Goal: Information Seeking & Learning: Learn about a topic

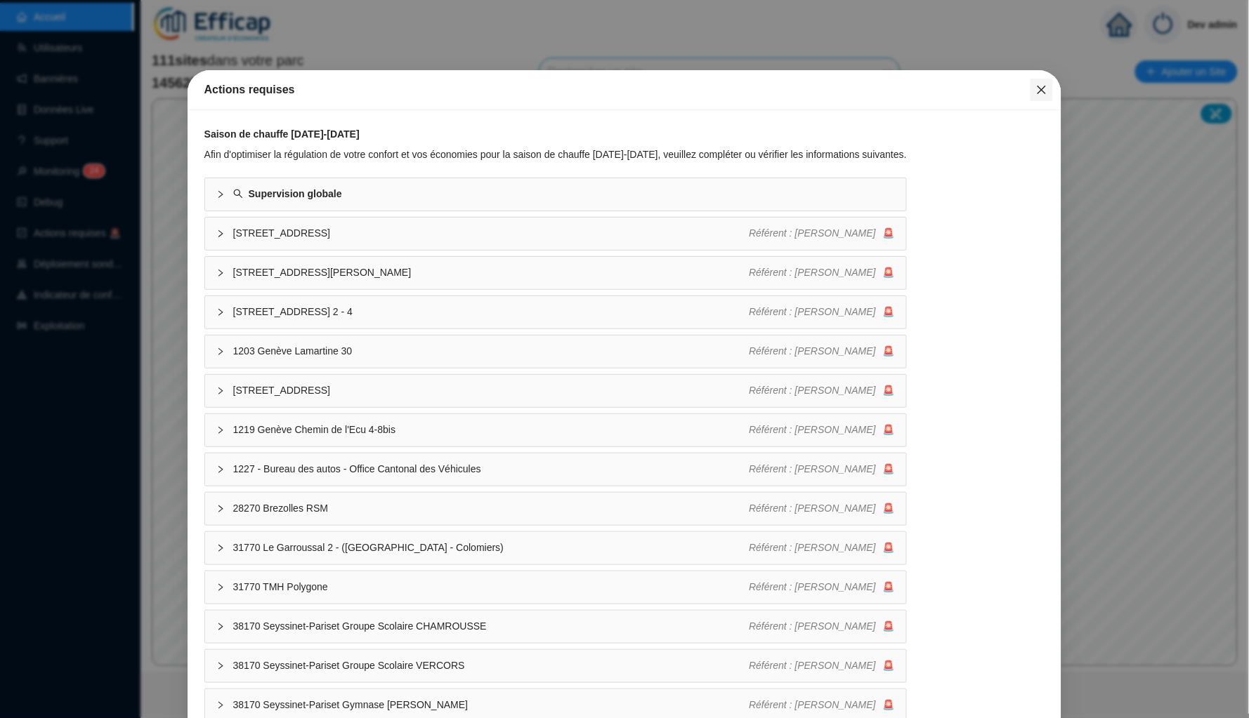
drag, startPoint x: 0, startPoint y: 0, endPoint x: 1047, endPoint y: 87, distance: 1050.6
click at [1047, 87] on icon "close" at bounding box center [1041, 89] width 11 height 11
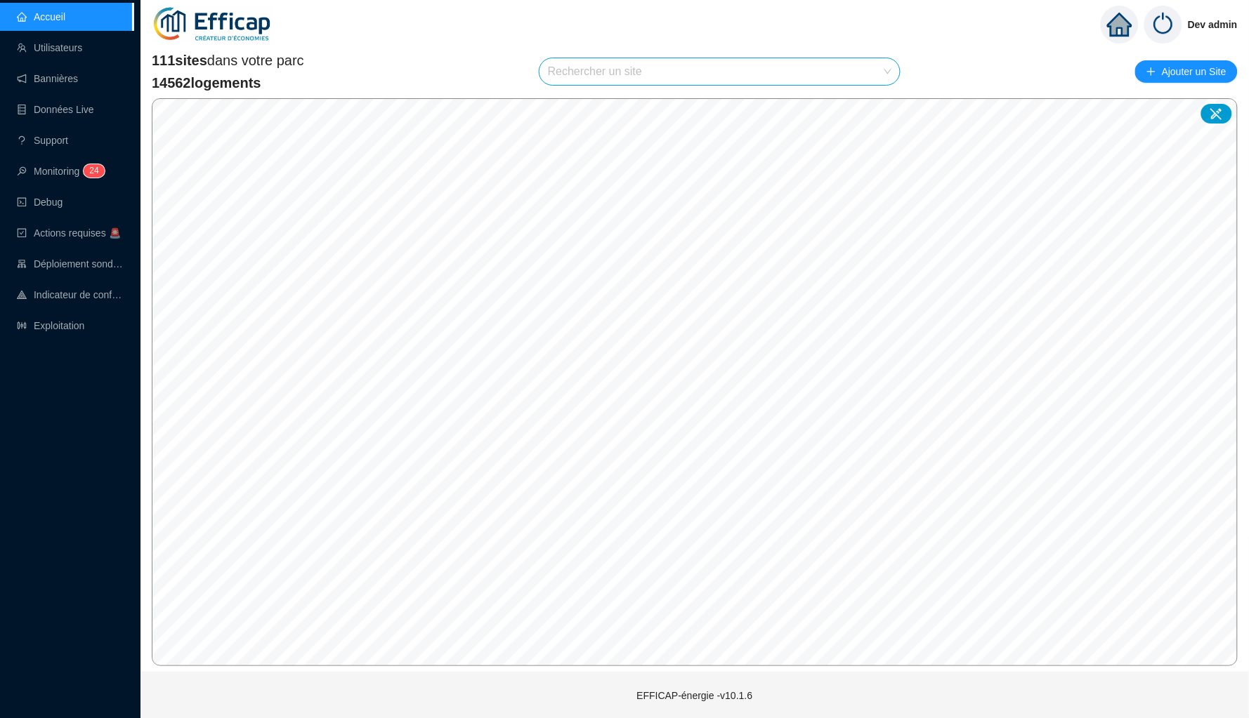
click at [1043, 87] on body "Accueil Utilisateurs Bannières Données Live Support Monitoring 2 4 Debug Action…" at bounding box center [624, 359] width 1249 height 718
click at [766, 75] on input "search" at bounding box center [713, 71] width 331 height 27
click at [789, 77] on input "erra" at bounding box center [713, 71] width 331 height 27
type input "era"
click at [869, 101] on icon at bounding box center [873, 105] width 10 height 10
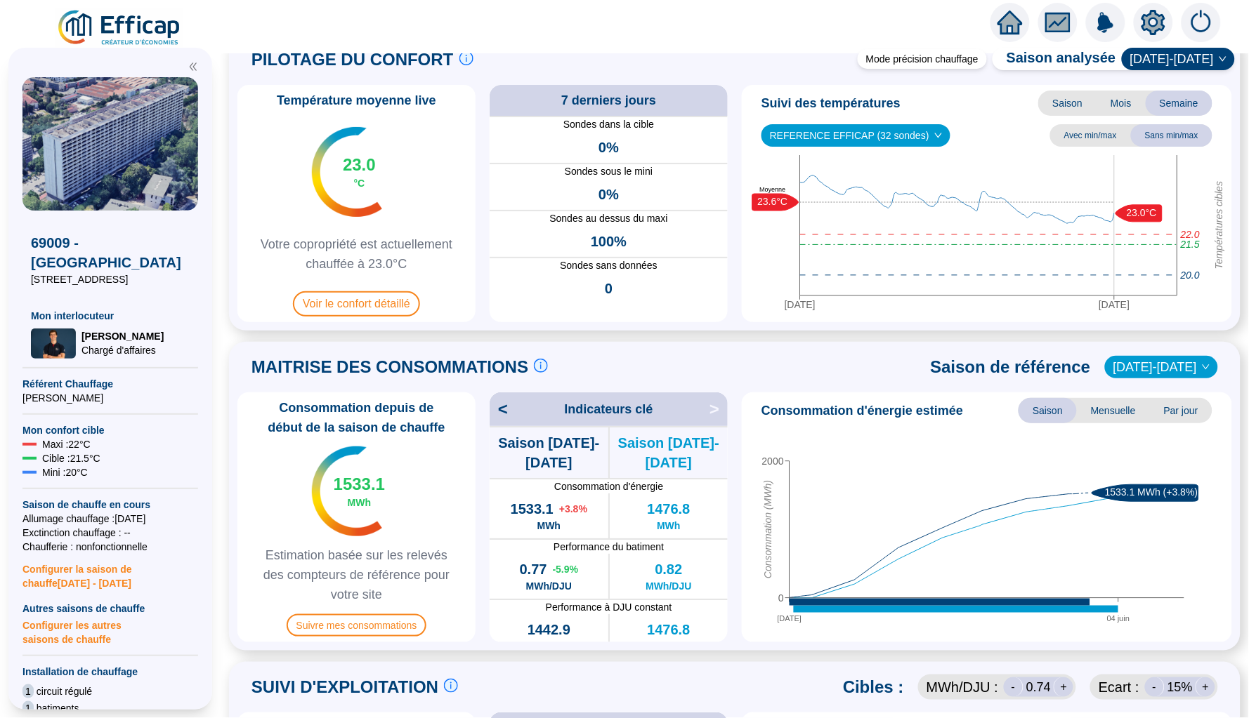
scroll to position [48, 0]
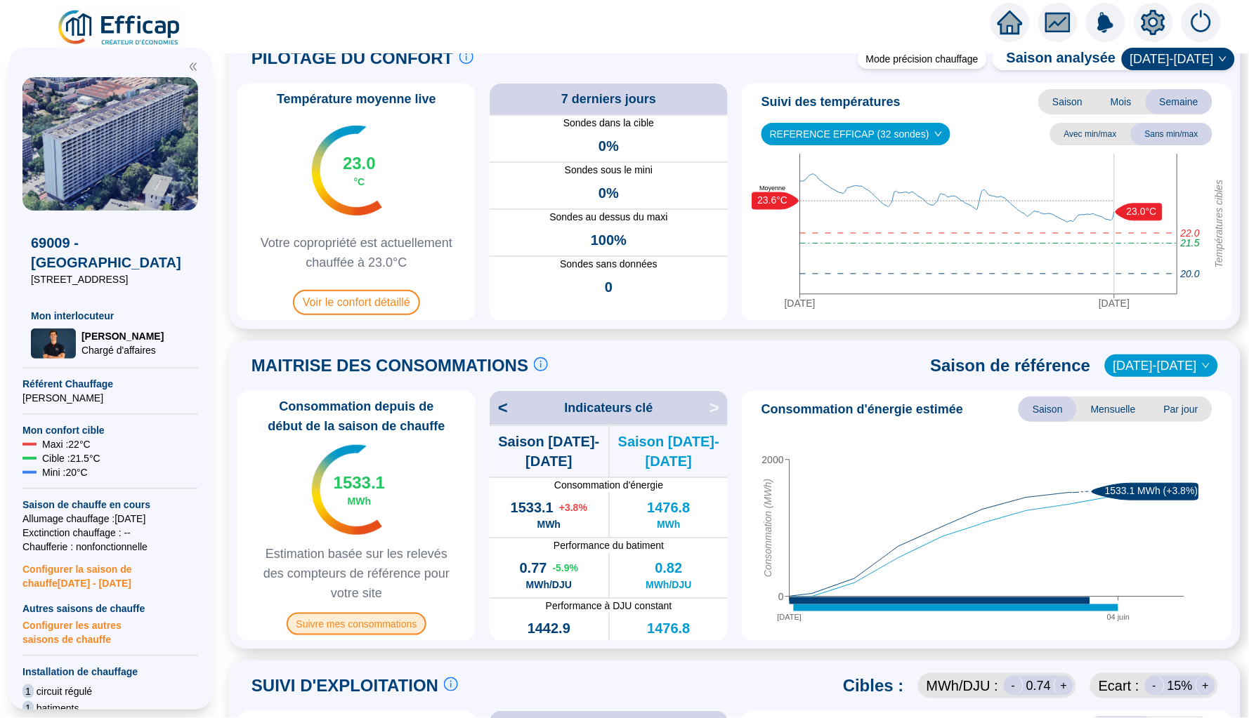
click at [383, 614] on span "Suivre mes consommations" at bounding box center [357, 624] width 140 height 22
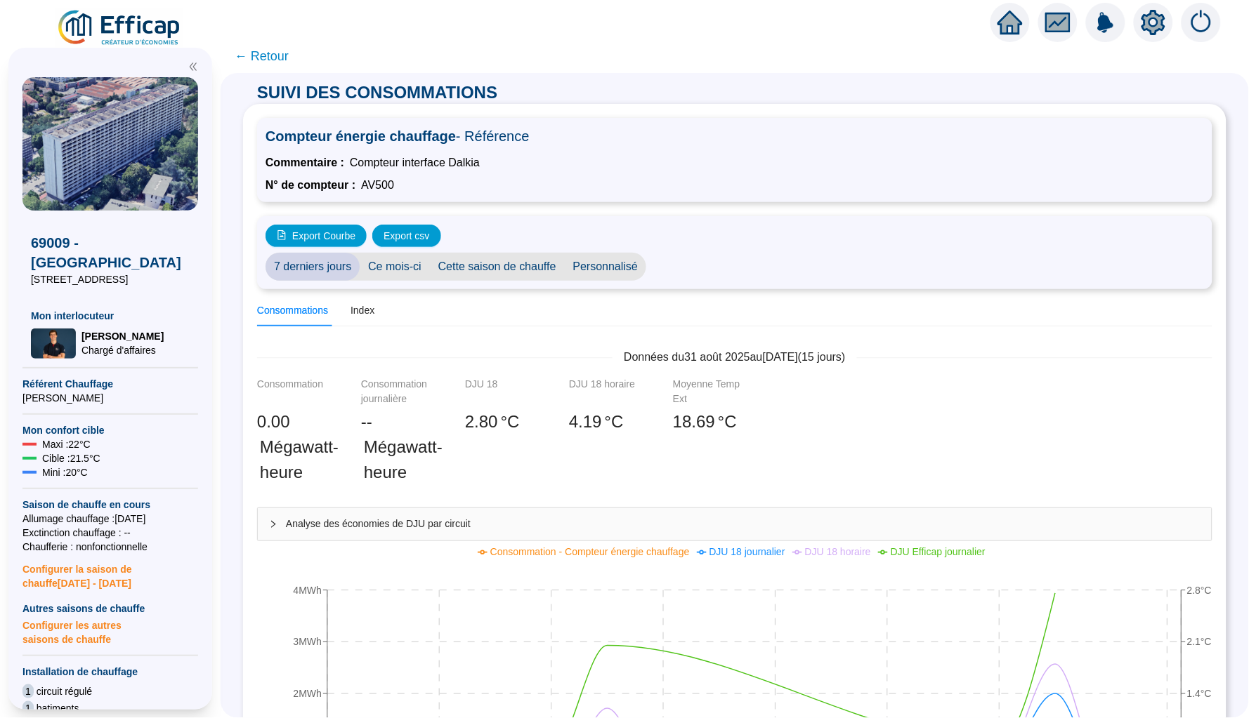
scroll to position [29, 0]
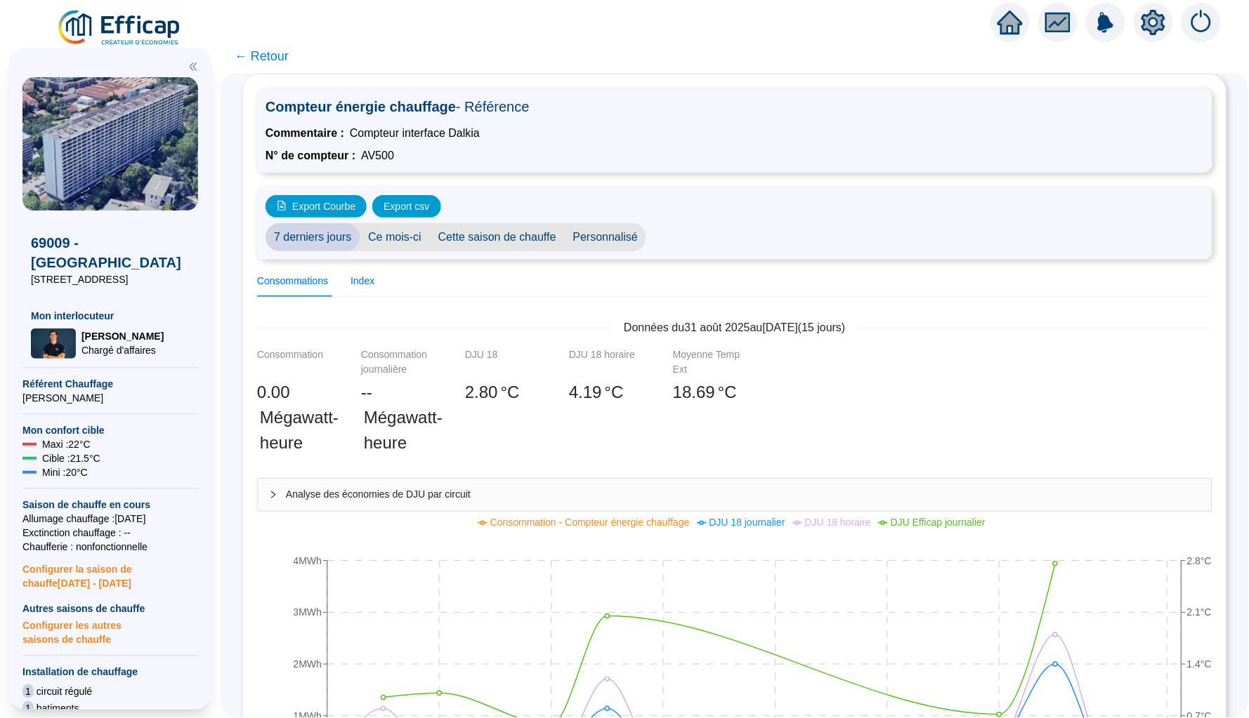
click at [362, 283] on div "Index" at bounding box center [362, 281] width 24 height 15
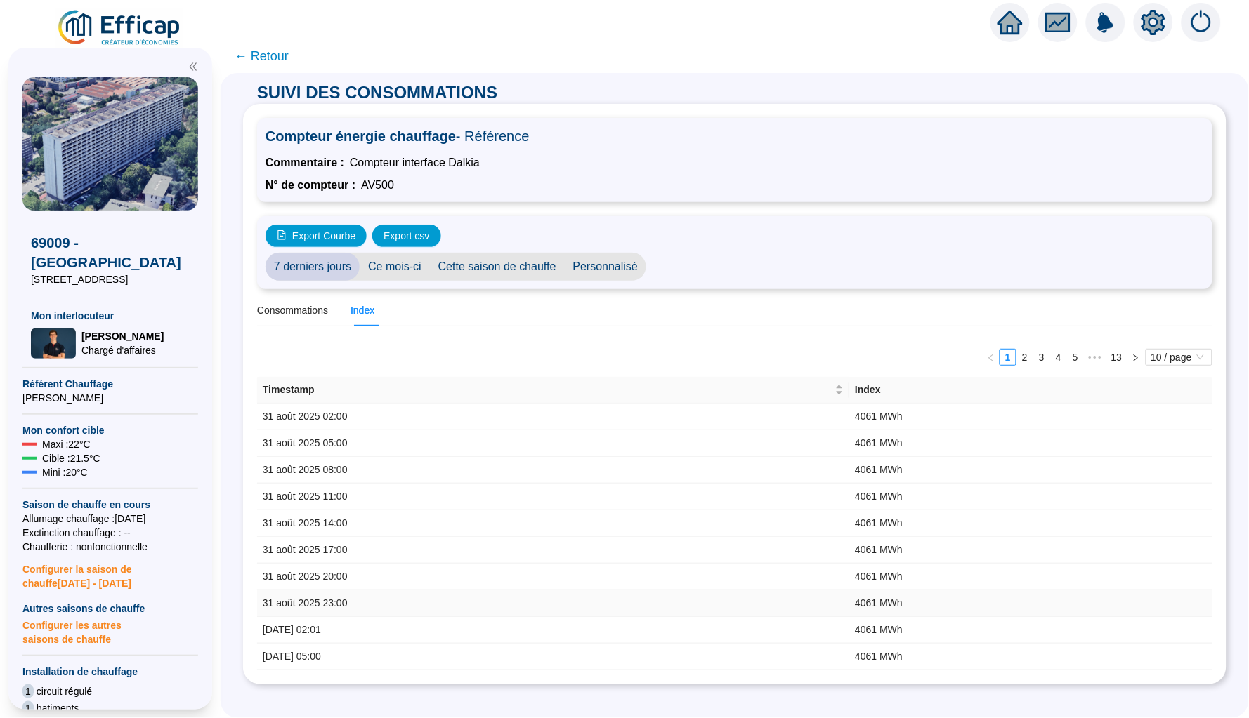
scroll to position [0, 0]
click at [843, 383] on div "Timestamp" at bounding box center [553, 390] width 581 height 15
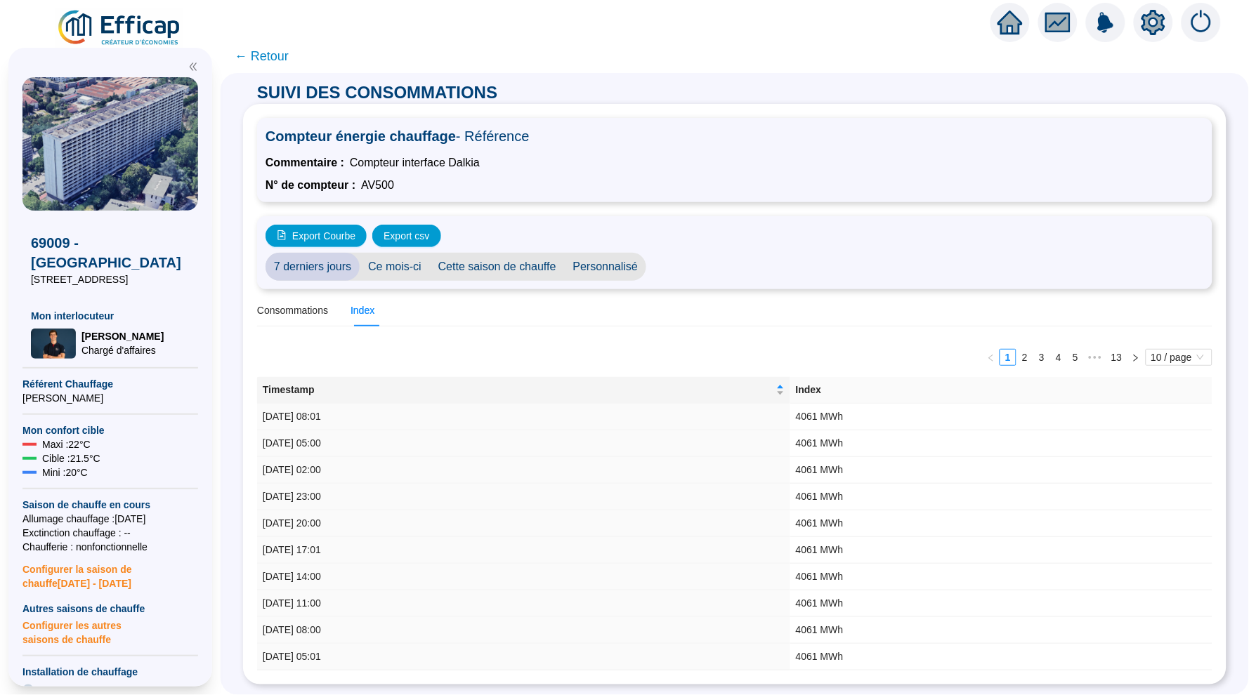
click at [994, 11] on div at bounding box center [1009, 22] width 39 height 39
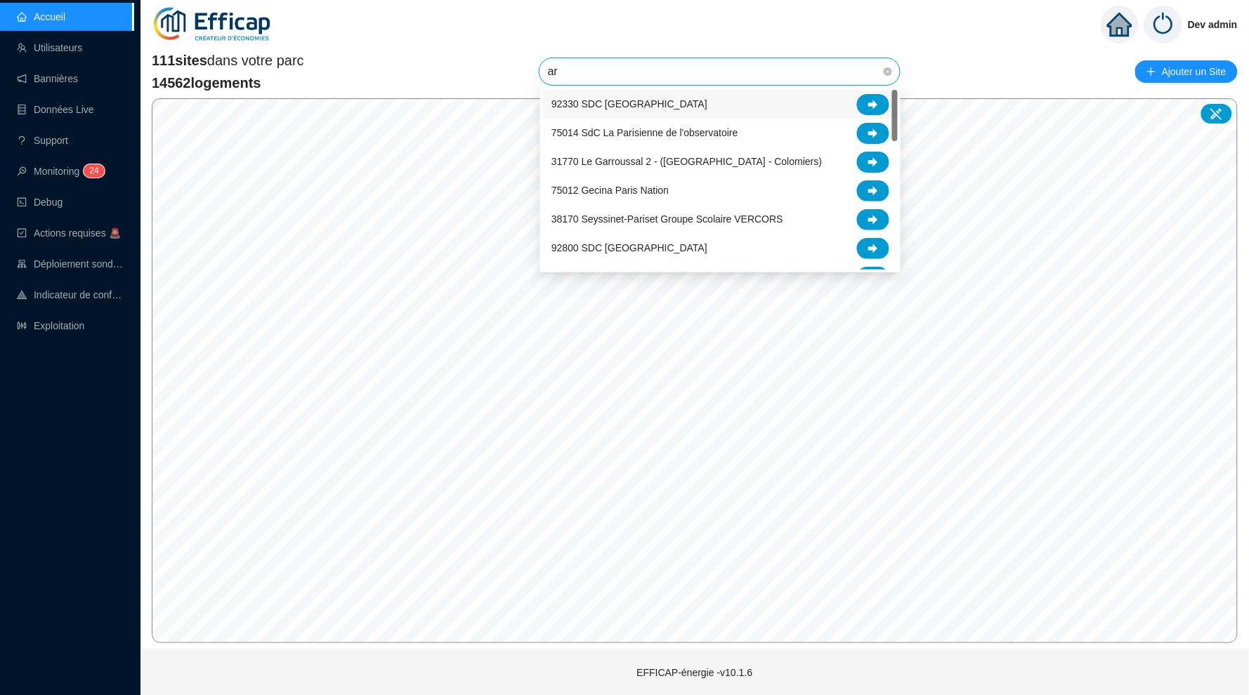
type input "a"
type input "erab"
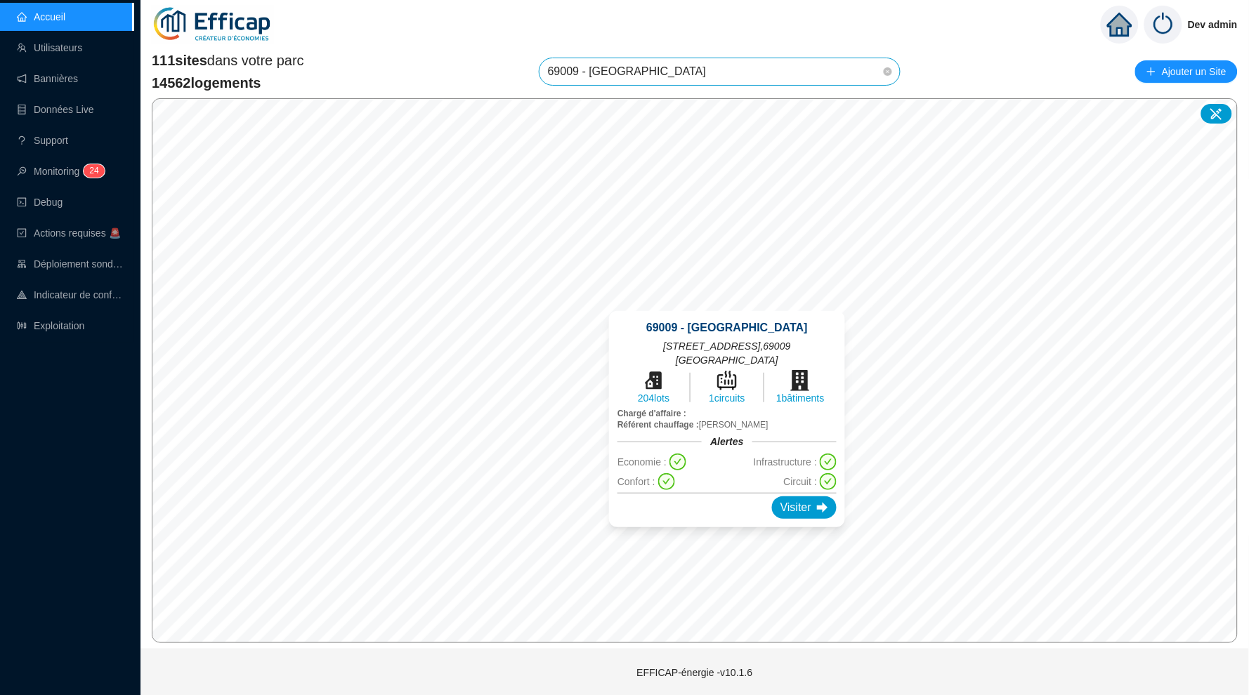
click at [791, 504] on div "69009 - [GEOGRAPHIC_DATA] [STREET_ADDRESS] 204 lots 1 circuits 1 bâtiments Char…" at bounding box center [727, 419] width 236 height 216
click at [791, 496] on div "Visiter" at bounding box center [804, 507] width 65 height 22
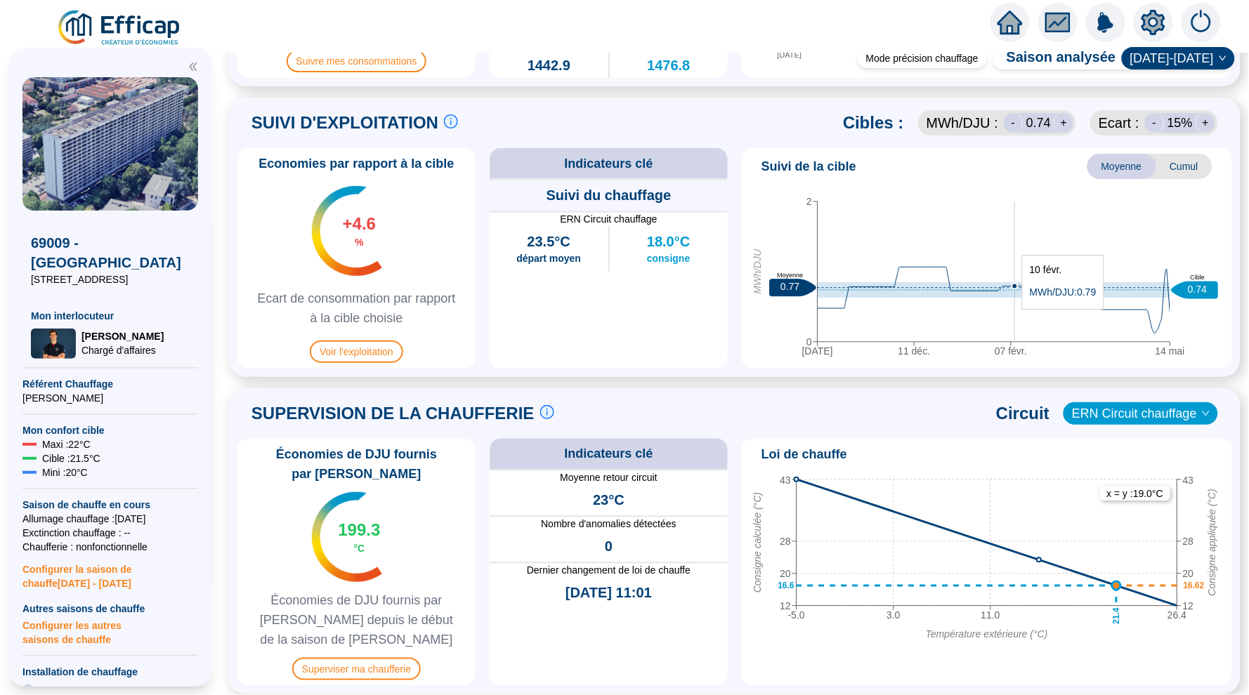
scroll to position [626, 0]
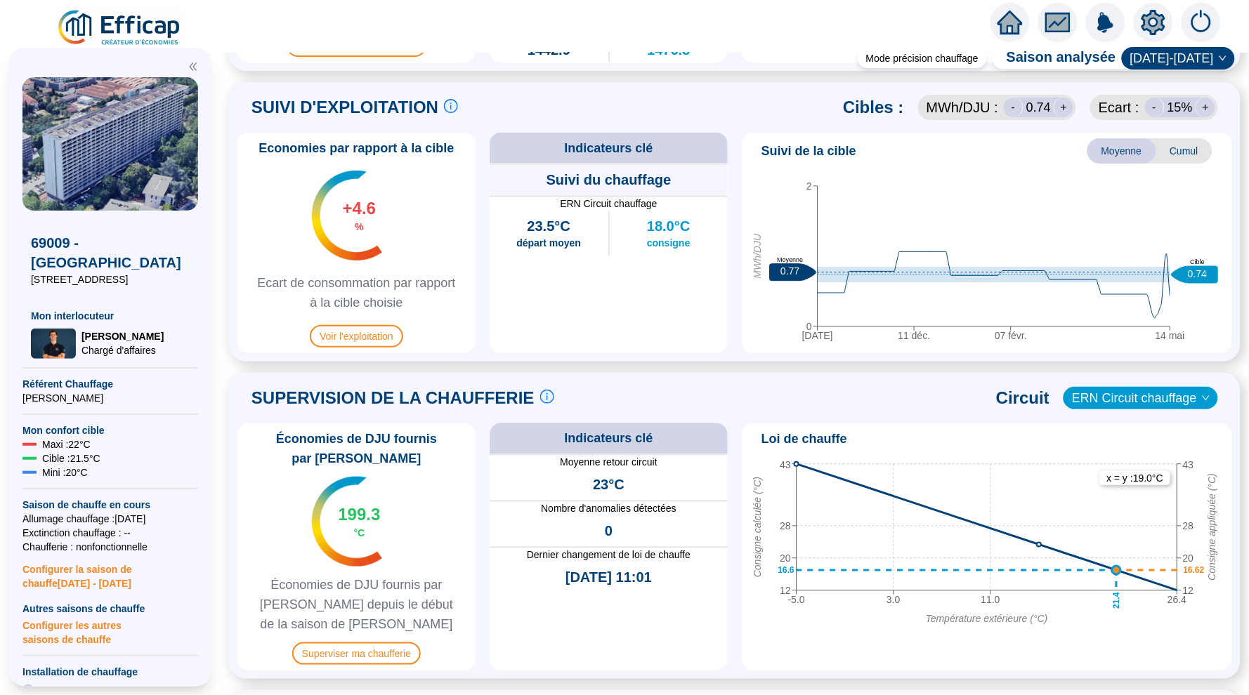
click at [904, 350] on div "Suivi de la cible Moyenne Cumul [DATE] déc. [DATE] mai 0 2 MWh/DJU 0.77 Moyenne…" at bounding box center [987, 243] width 490 height 221
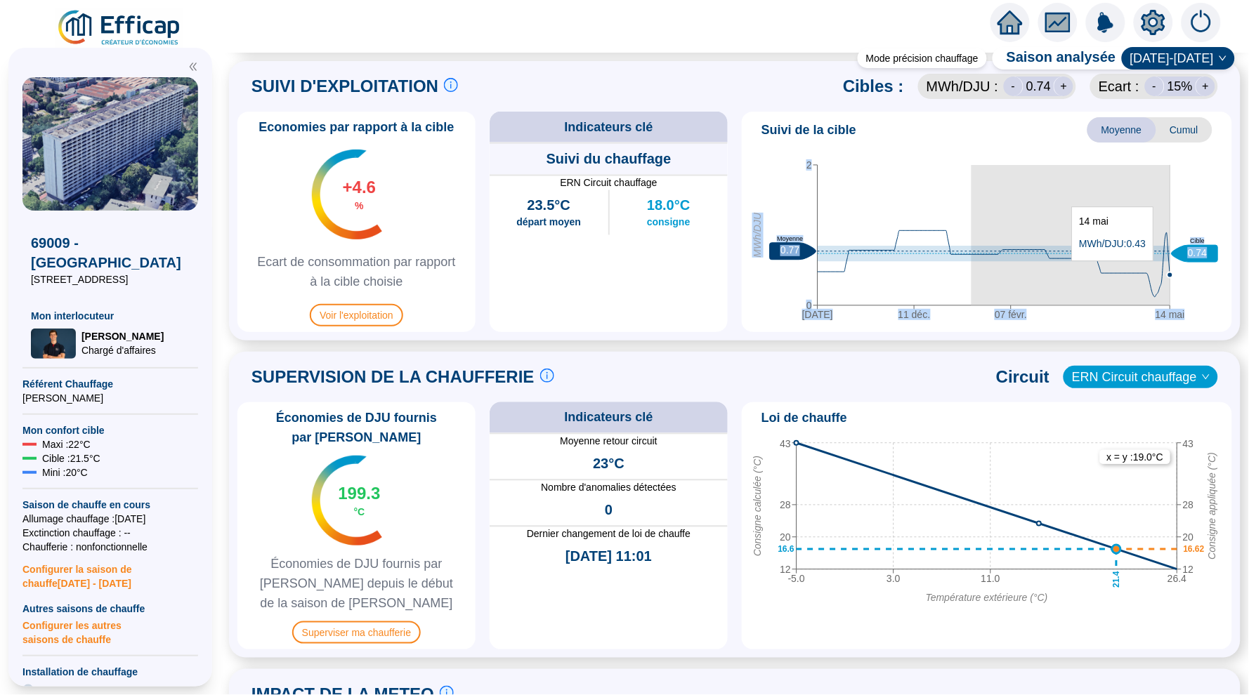
drag, startPoint x: 971, startPoint y: 270, endPoint x: 1169, endPoint y: 269, distance: 198.0
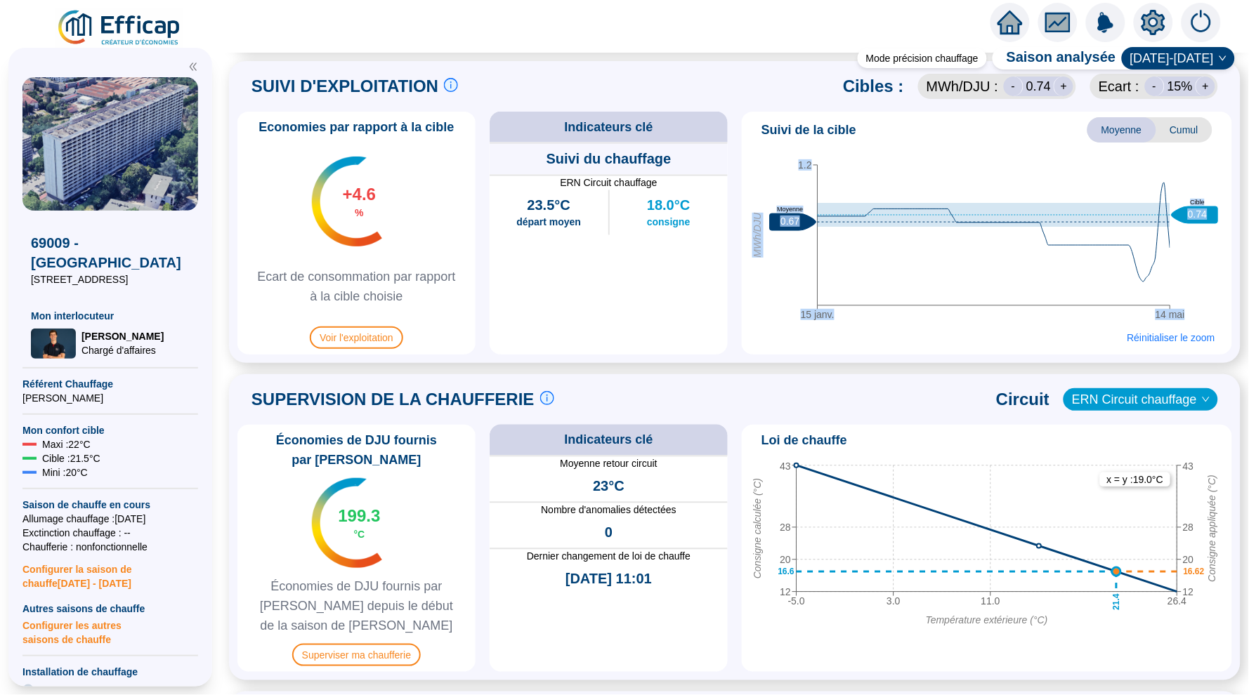
click at [952, 348] on div "[DATE] mai 1.2 MWh/DJU 0.67 Moyenne 0.74 Cible [DATE] Réinitialiser le zoom" at bounding box center [986, 250] width 479 height 198
click at [1158, 338] on span "Réinitialiser le zoom" at bounding box center [1171, 338] width 88 height 14
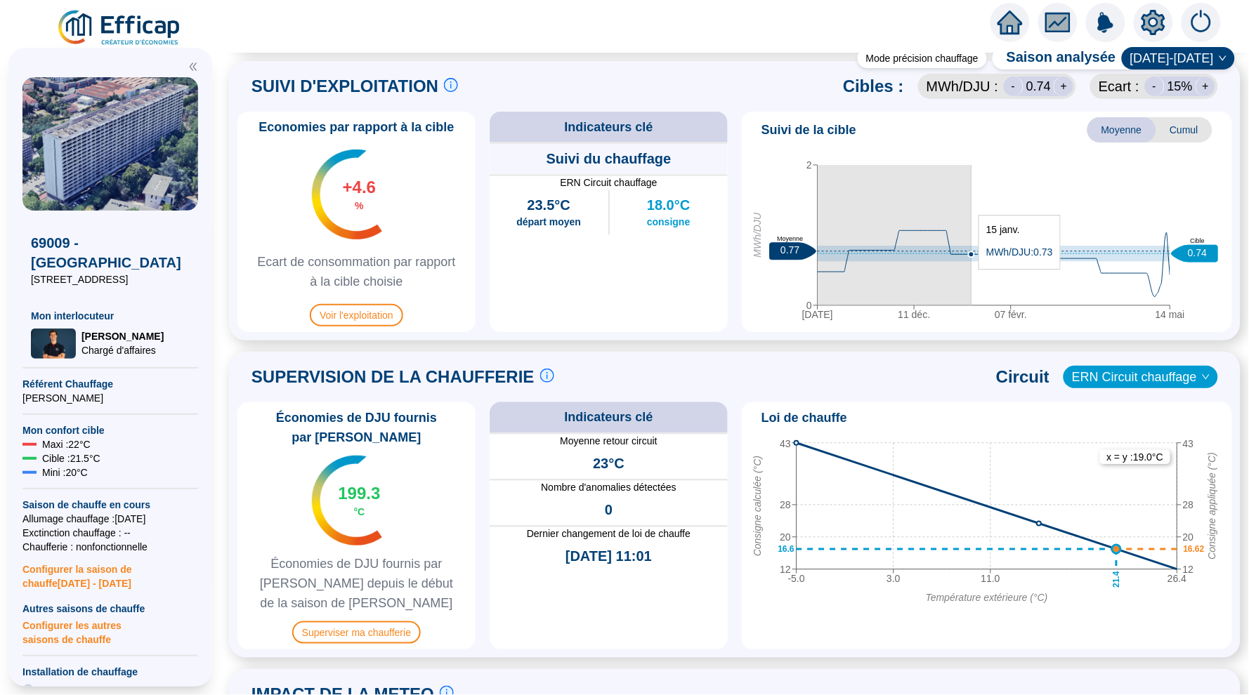
drag, startPoint x: 817, startPoint y: 282, endPoint x: 971, endPoint y: 277, distance: 153.9
click at [971, 277] on icon "[DATE] déc. [DATE] mai 0 2 MWh/DJU 0.77 Moyenne 0.74 Cible" at bounding box center [986, 239] width 479 height 176
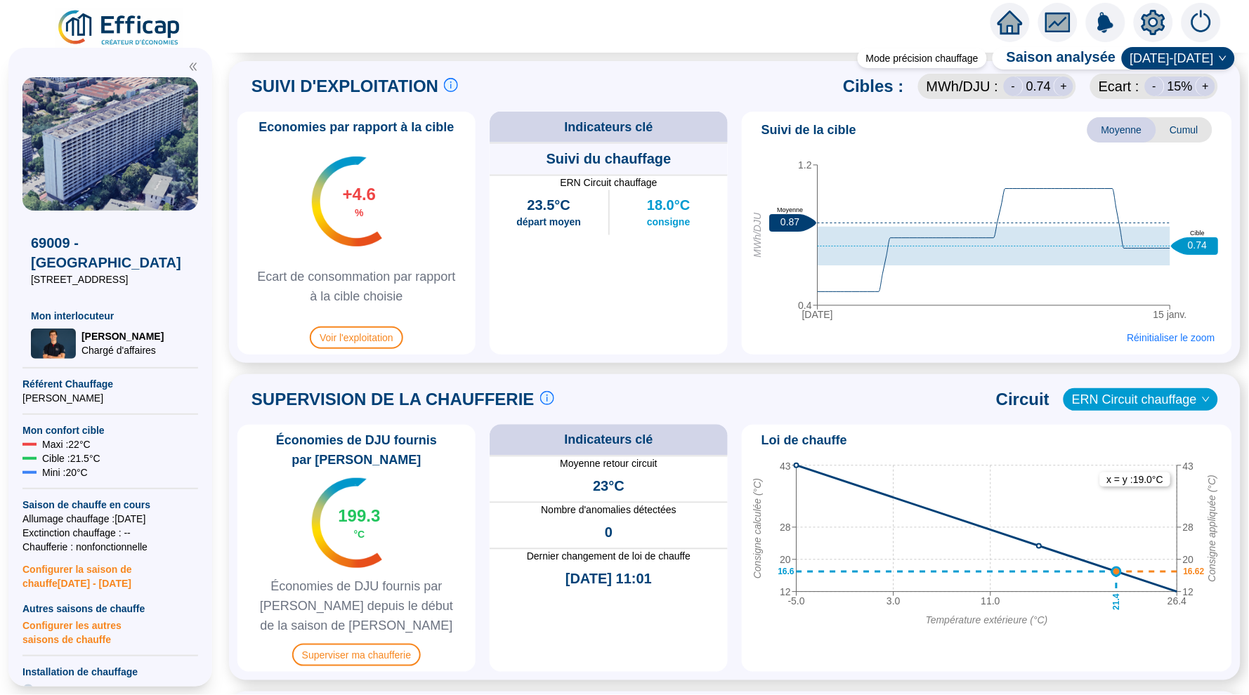
click at [958, 336] on div "[DATE] janv. 0.4 1.2 MWh/DJU 0.87 Moyenne 0.74 Cible [DATE] Réinitialiser le zo…" at bounding box center [986, 250] width 479 height 198
click at [1141, 336] on span "Réinitialiser le zoom" at bounding box center [1171, 338] width 88 height 14
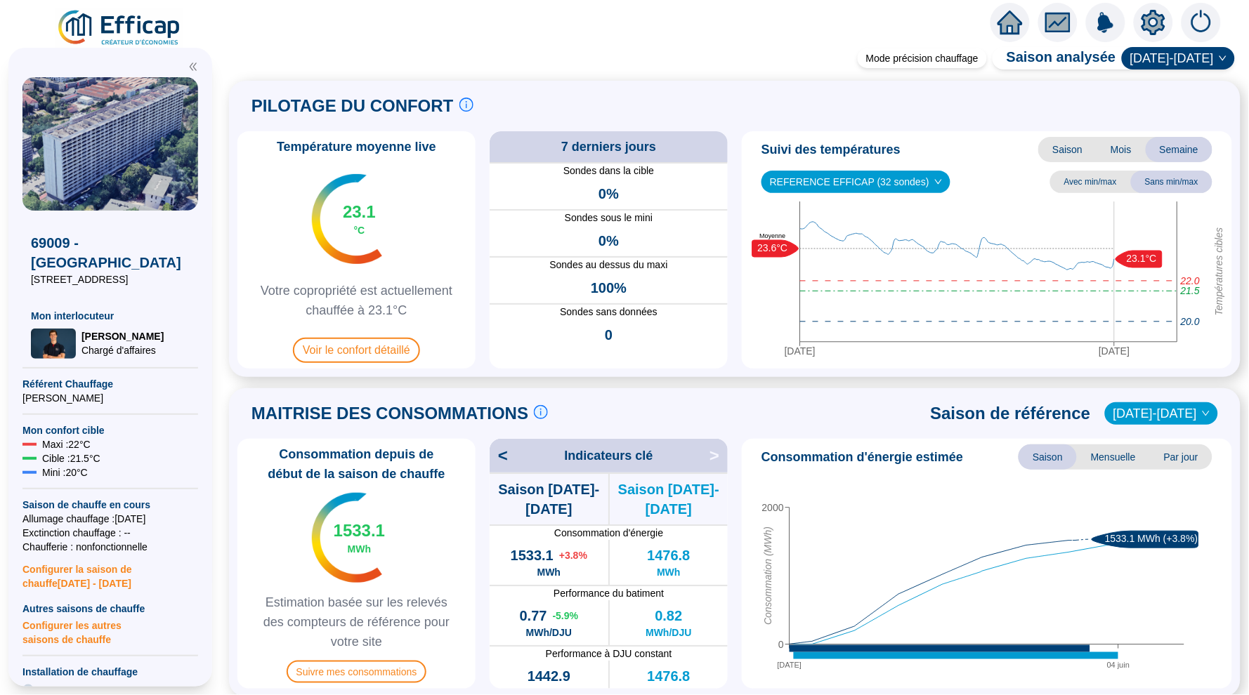
scroll to position [0, 0]
click at [1055, 152] on span "Saison" at bounding box center [1067, 149] width 58 height 25
